Goal: Information Seeking & Learning: Learn about a topic

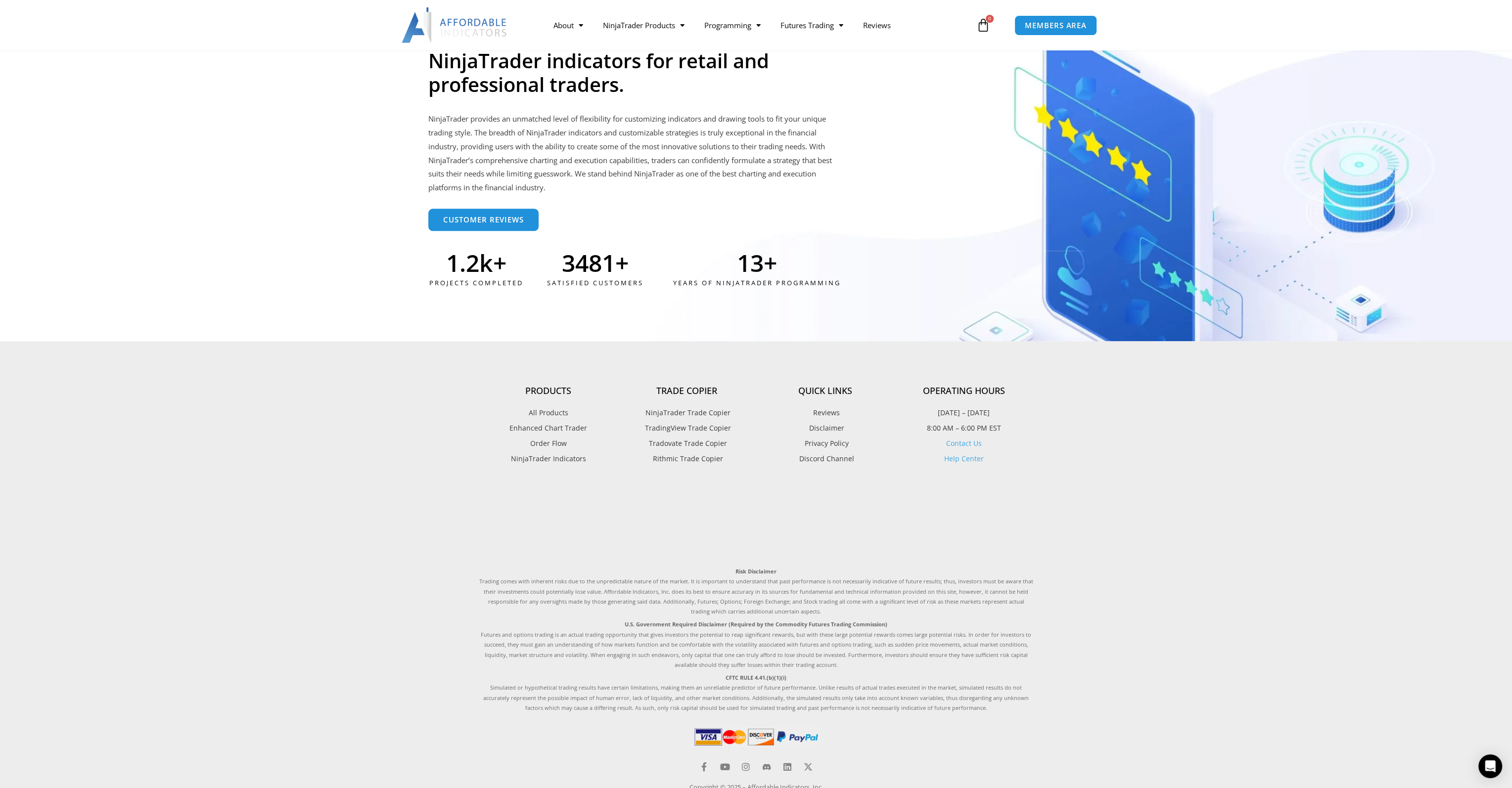
scroll to position [2513, 0]
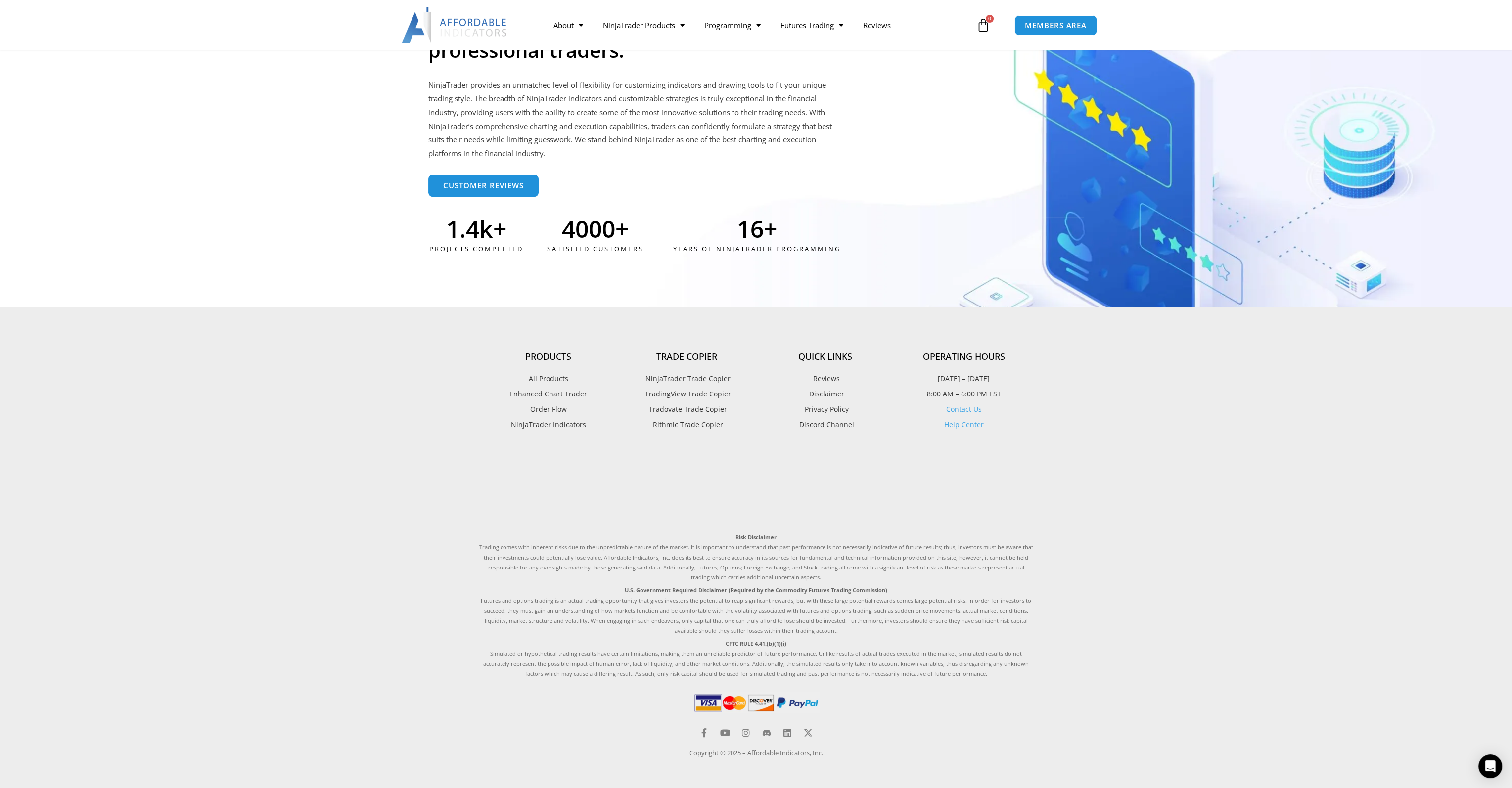
click at [555, 425] on span "NinjaTrader Indicators" at bounding box center [549, 425] width 75 height 13
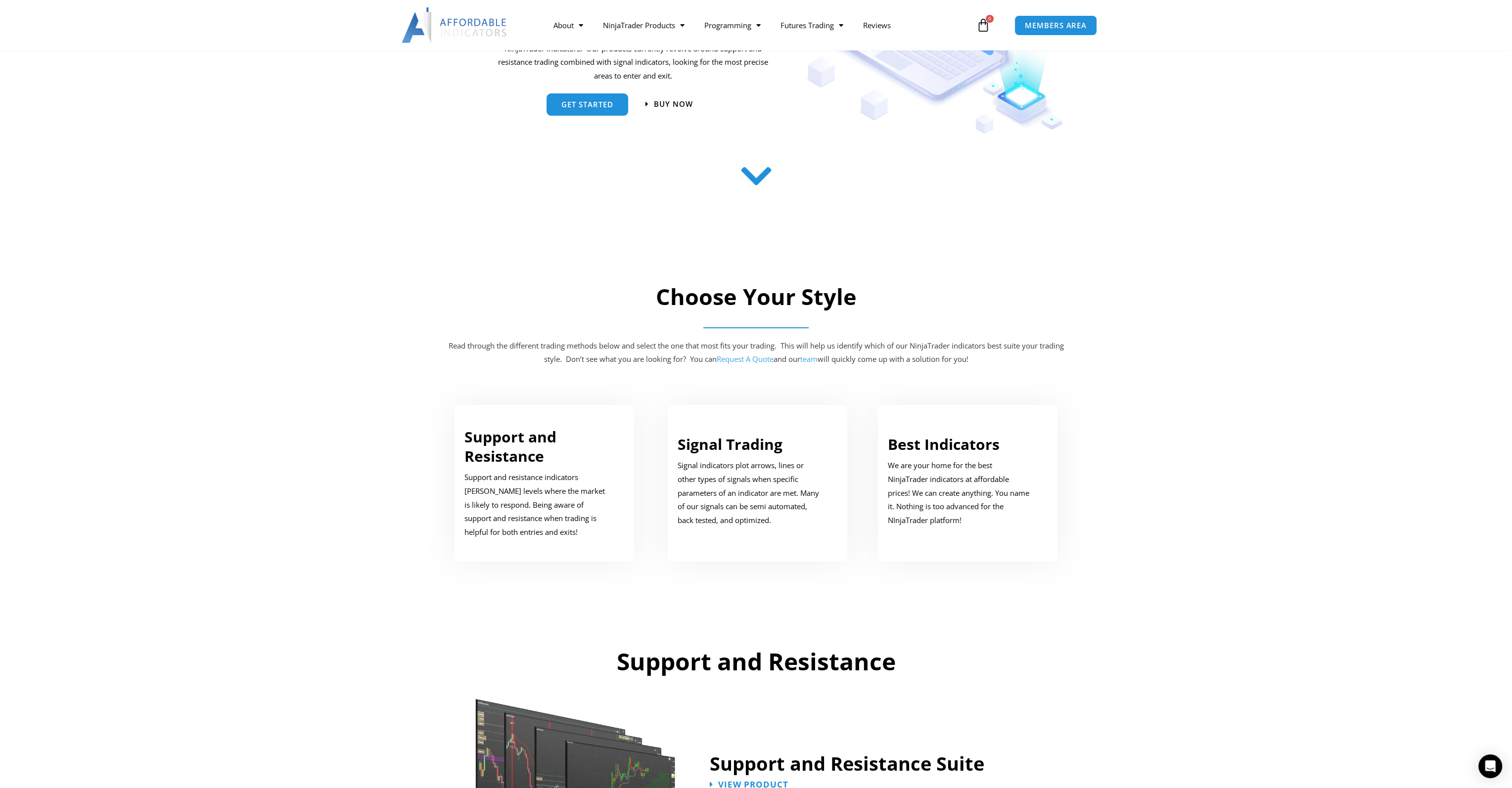
scroll to position [247, 0]
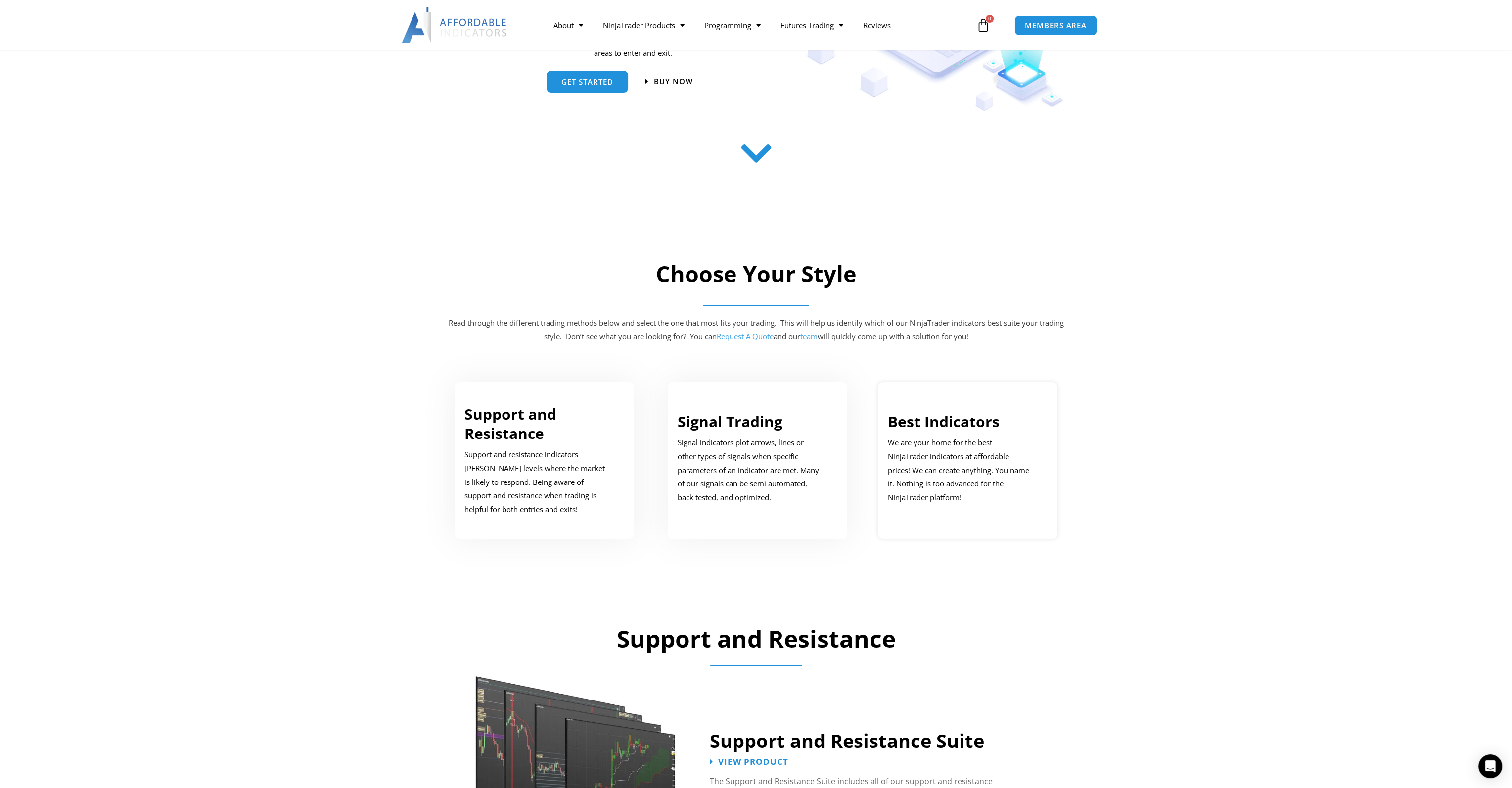
click at [951, 422] on link "Best Indicators" at bounding box center [943, 422] width 112 height 20
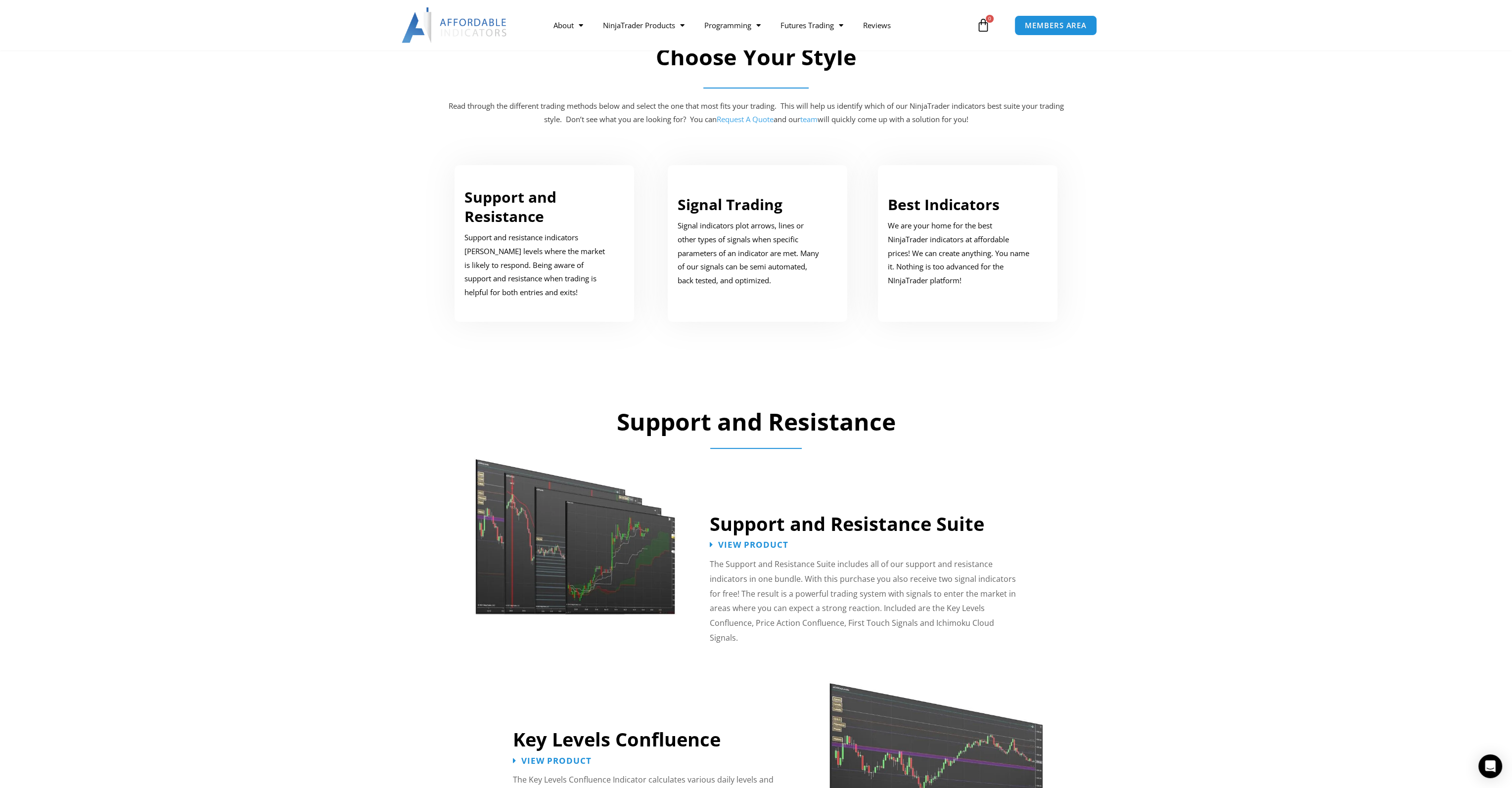
scroll to position [445, 0]
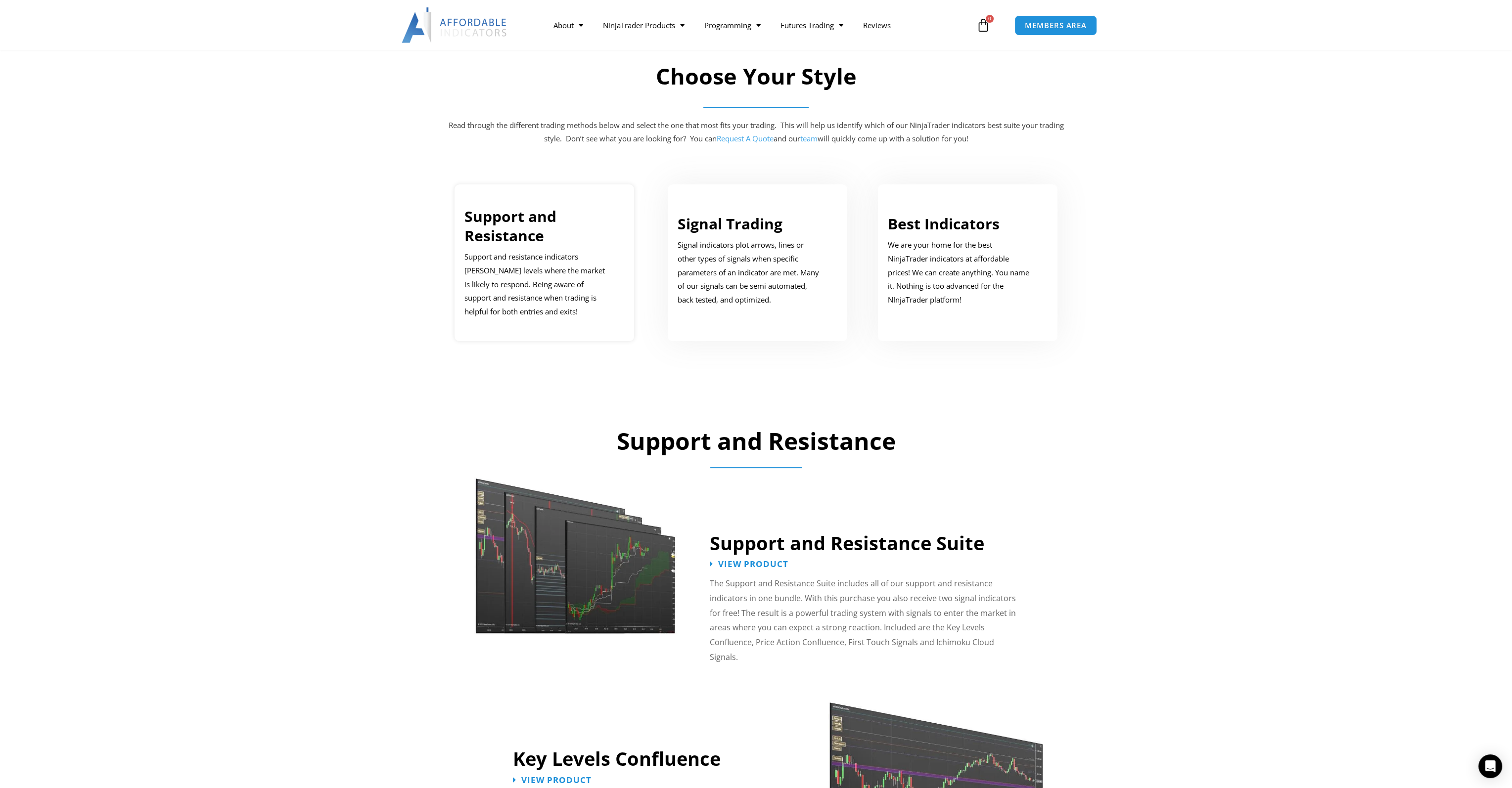
click at [542, 276] on p "Support and resistance indicators [PERSON_NAME] levels where the market is like…" at bounding box center [537, 284] width 146 height 69
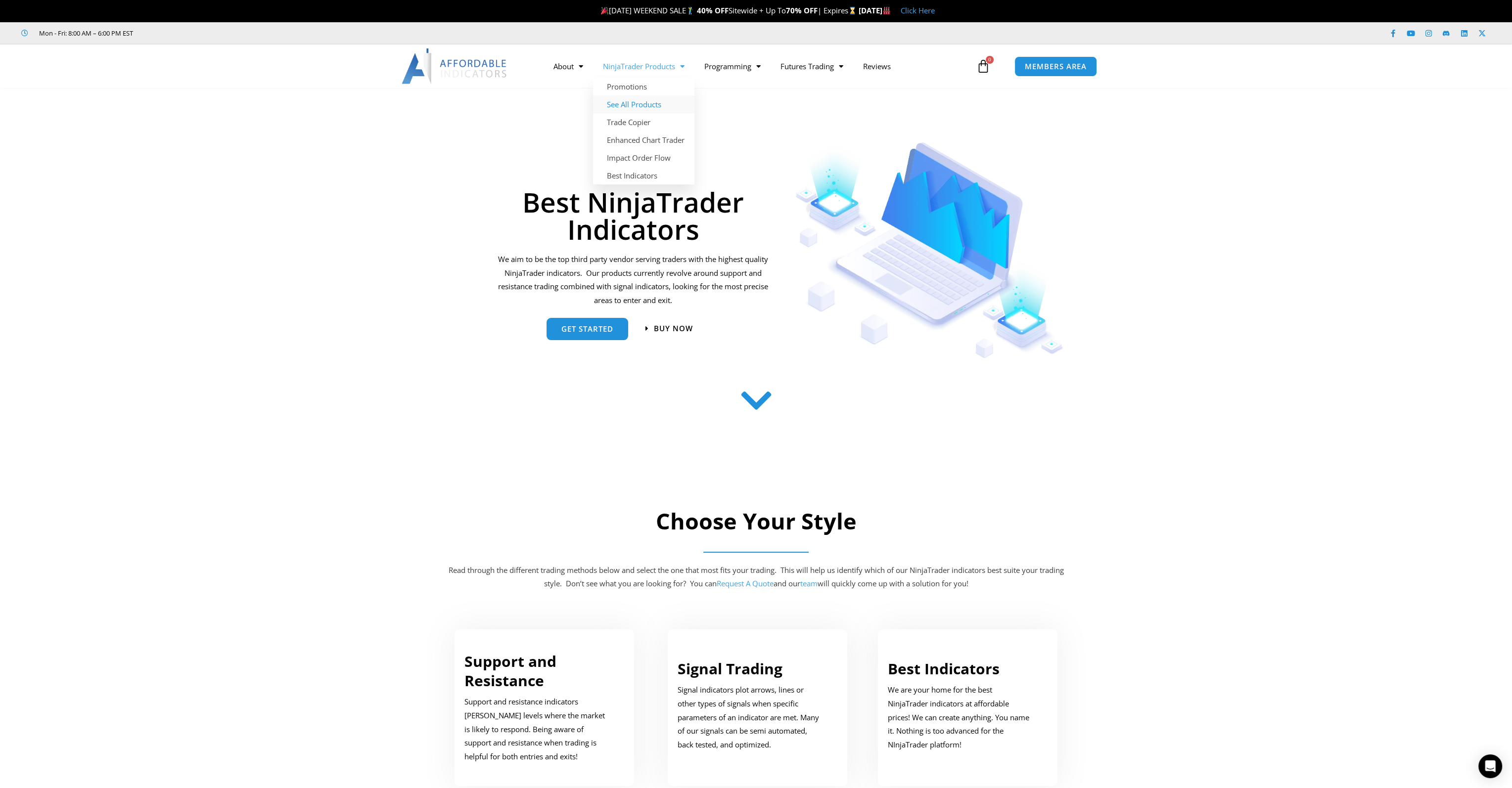
click at [637, 102] on link "See All Products" at bounding box center [644, 104] width 102 height 18
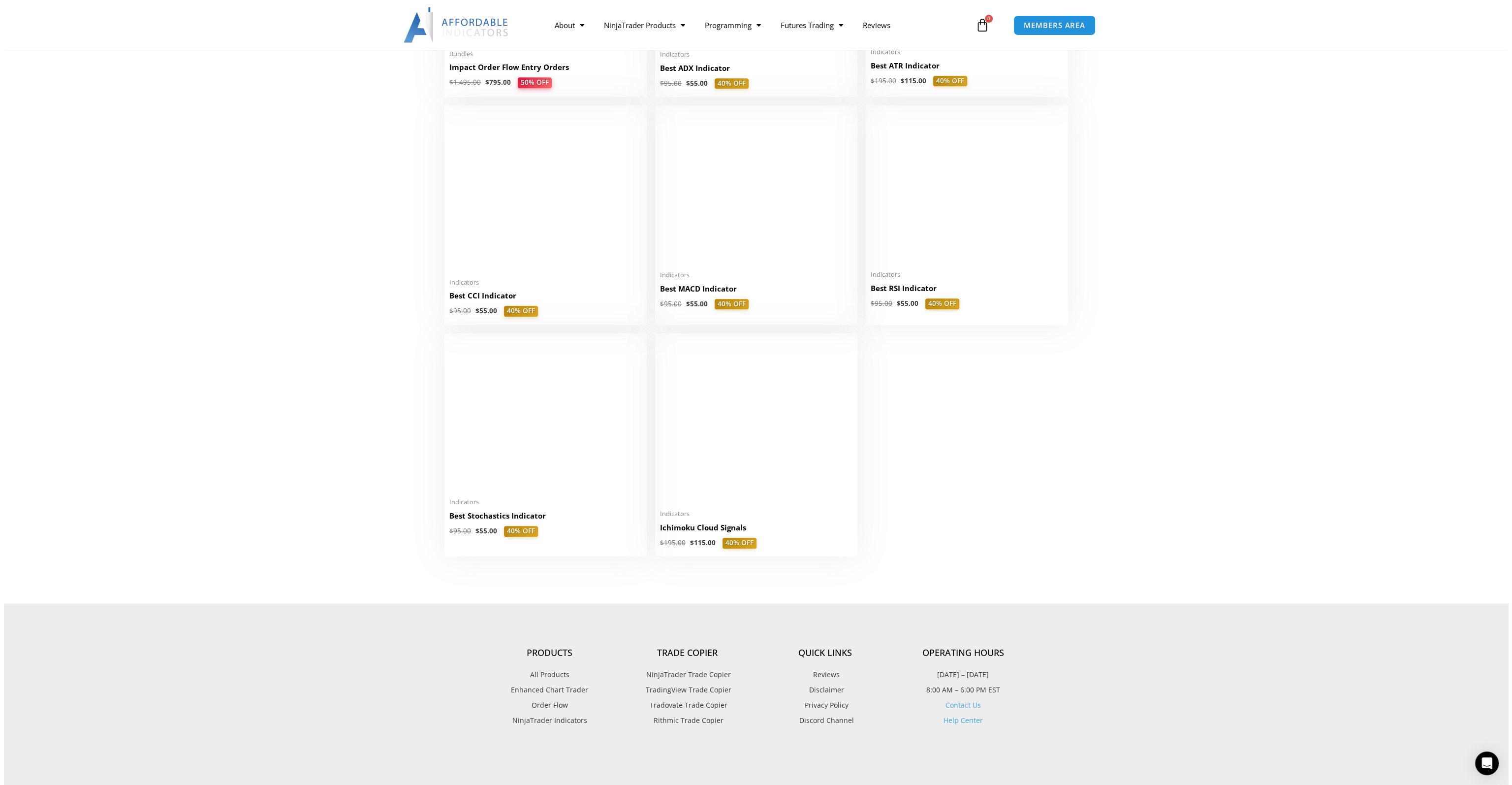
scroll to position [2069, 0]
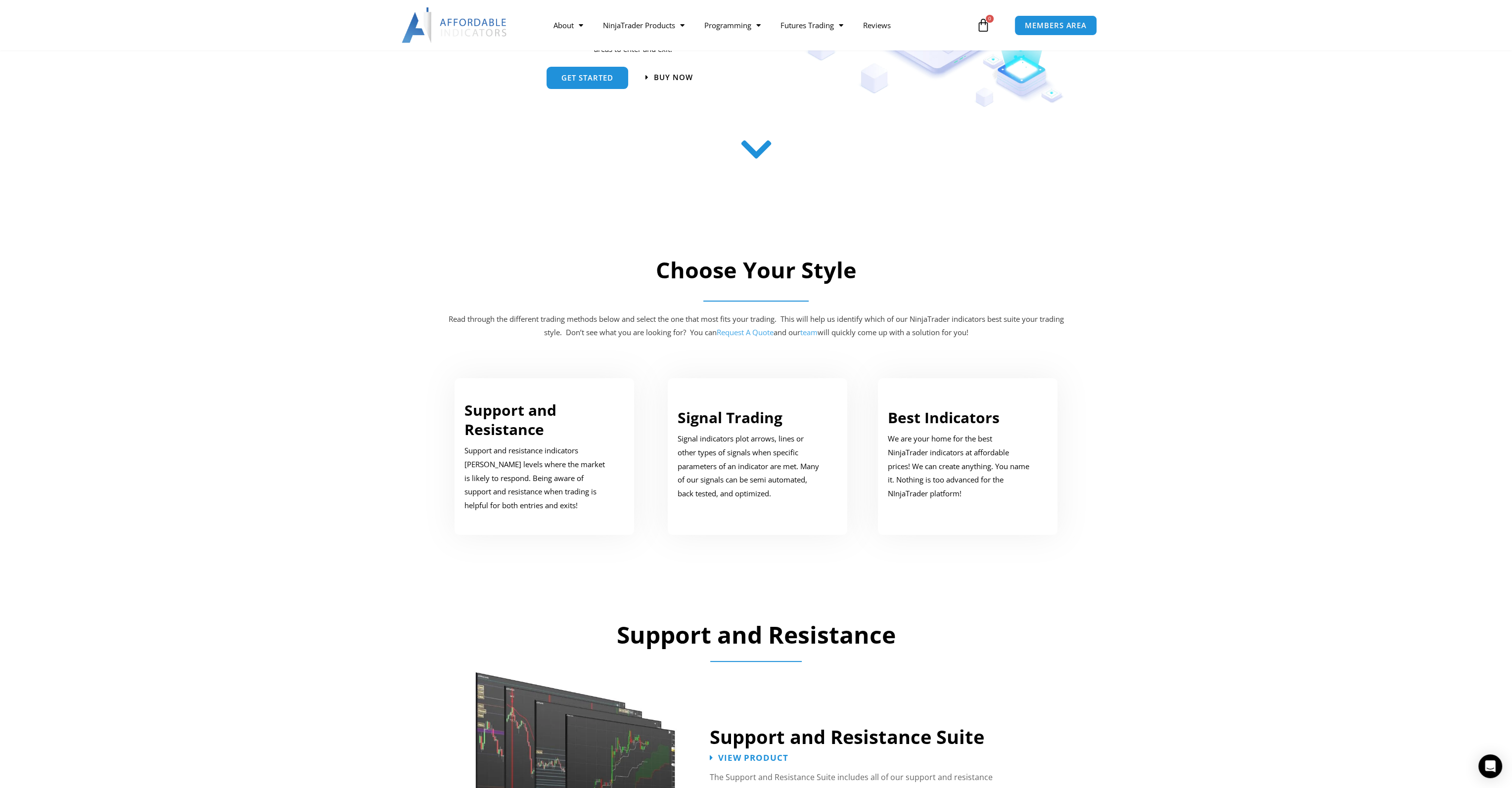
scroll to position [247, 0]
